Goal: Find specific page/section: Find specific page/section

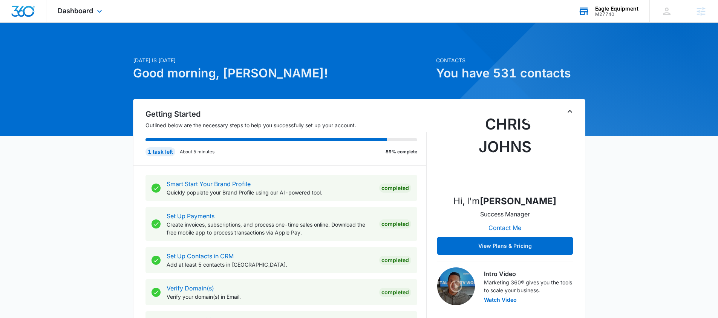
click at [608, 13] on div "M27740" at bounding box center [617, 14] width 43 height 5
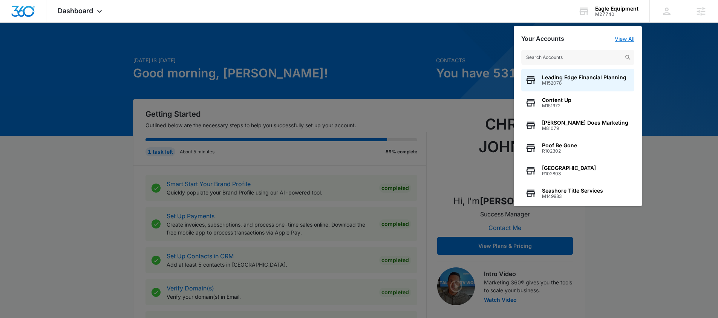
click at [625, 38] on link "View All" at bounding box center [625, 38] width 20 height 6
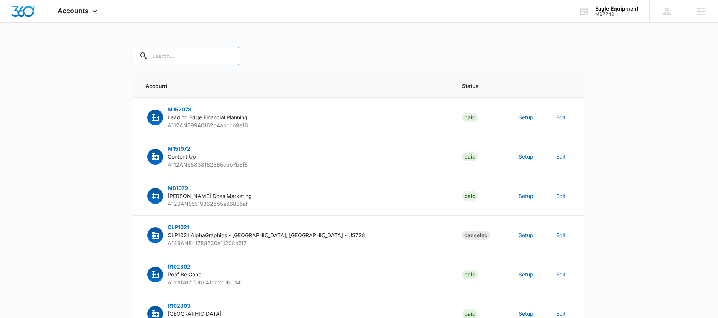
click at [190, 56] on input "text" at bounding box center [186, 56] width 106 height 18
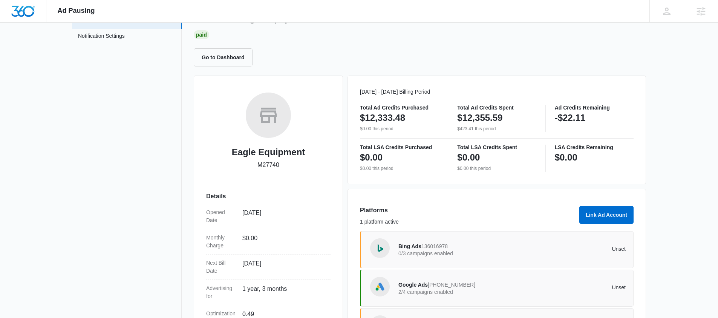
scroll to position [137, 0]
